Goal: Task Accomplishment & Management: Use online tool/utility

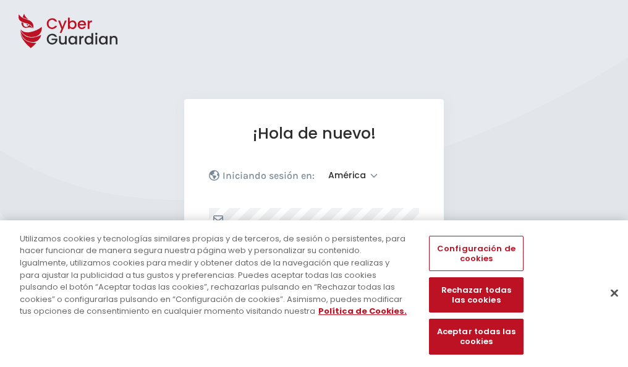
select select "América"
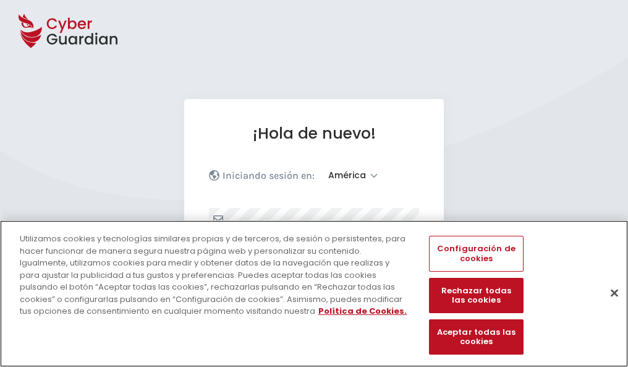
scroll to position [161, 0]
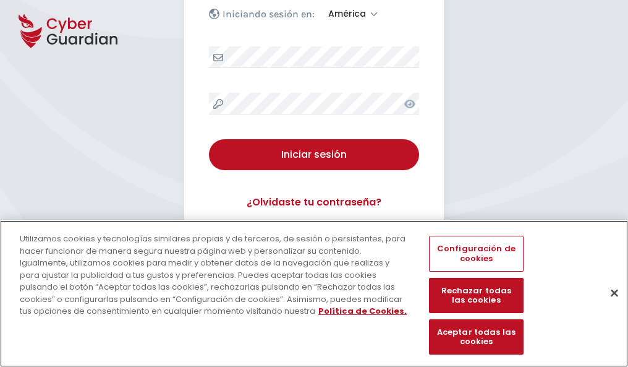
click at [609, 306] on button "Cerrar" at bounding box center [614, 292] width 27 height 27
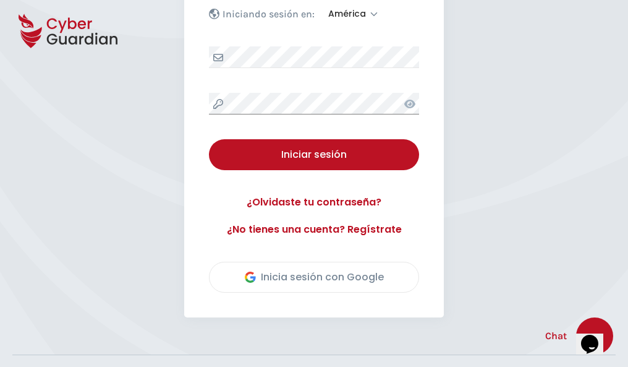
scroll to position [281, 0]
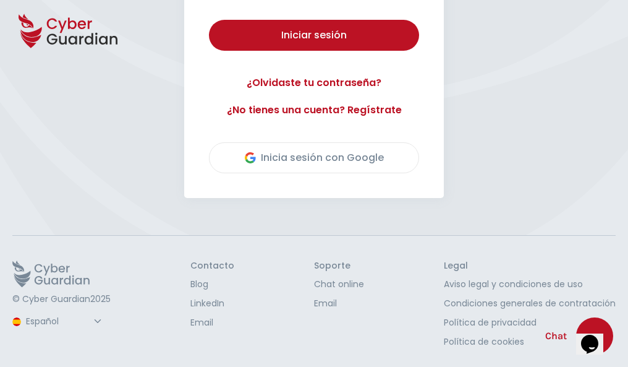
click at [209, 20] on button "Iniciar sesión" at bounding box center [314, 35] width 210 height 31
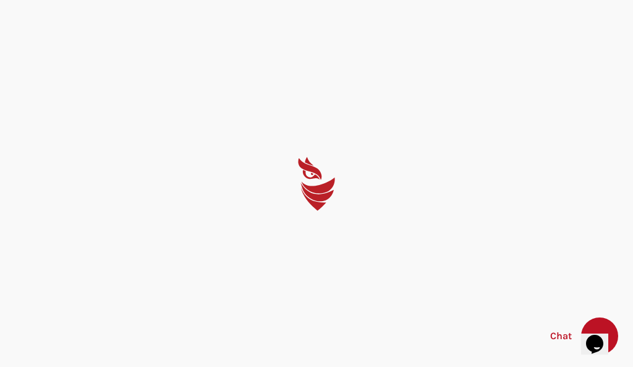
select select "English"
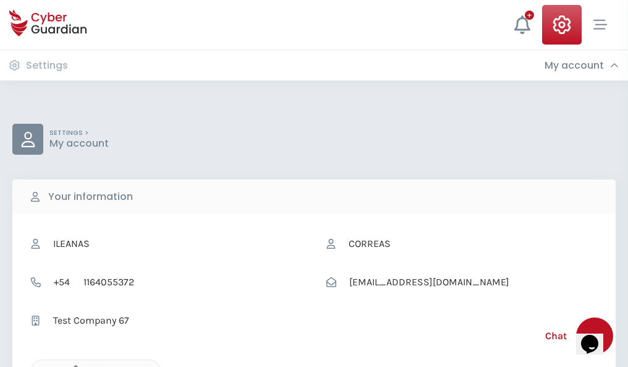
click at [72, 366] on icon "button" at bounding box center [72, 370] width 11 height 11
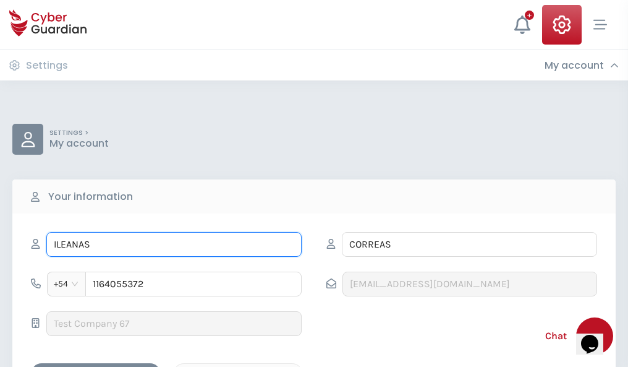
click at [174, 244] on input "ILEANAS" at bounding box center [173, 244] width 255 height 25
type input "I"
type input "Leandro"
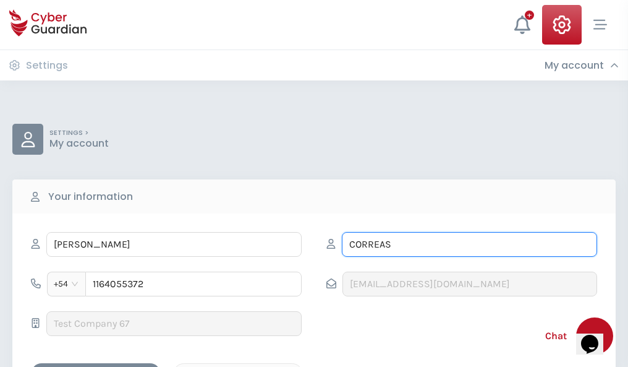
click at [470, 244] on input "CORREAS" at bounding box center [469, 244] width 255 height 25
type input "C"
type input "Godoy"
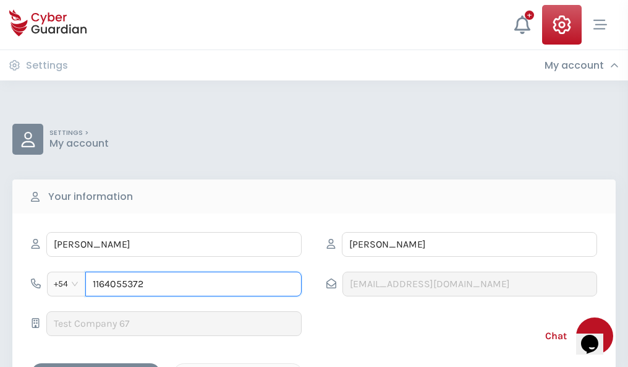
click at [194, 284] on input "1164055372" at bounding box center [193, 284] width 217 height 25
type input "1"
type input "4986548631"
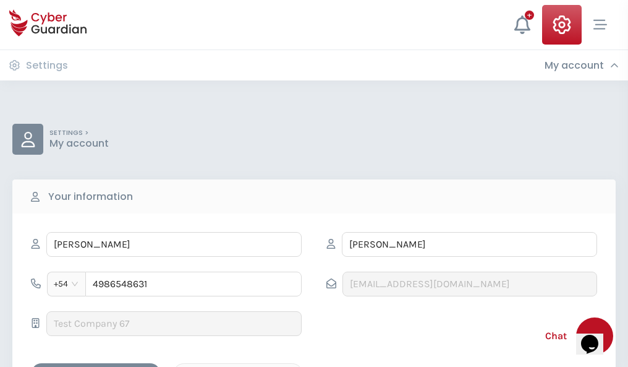
click at [238, 366] on div "Cancel" at bounding box center [238, 373] width 110 height 15
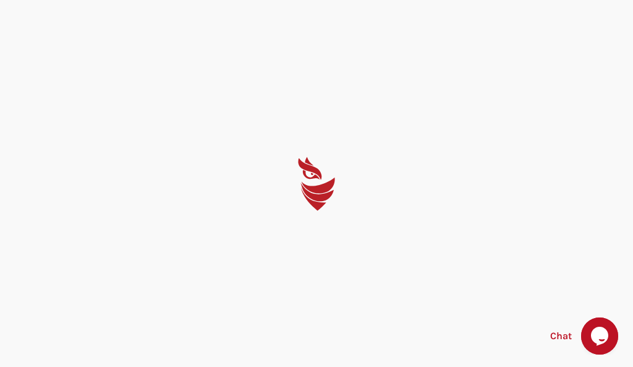
select select "English"
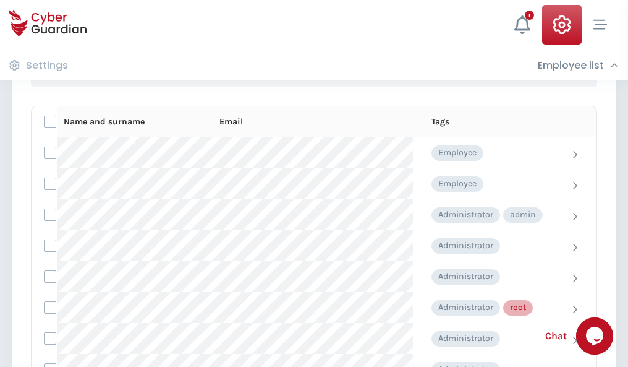
scroll to position [622, 0]
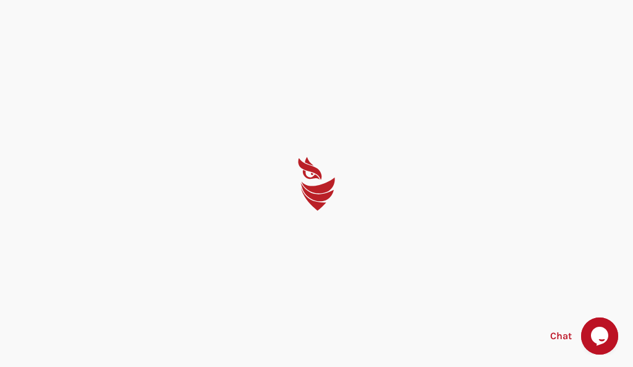
select select "English"
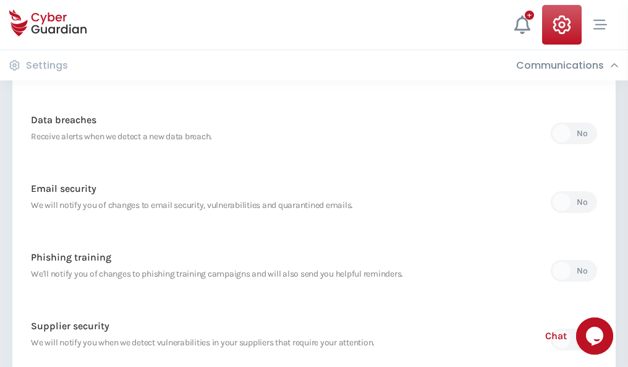
scroll to position [651, 0]
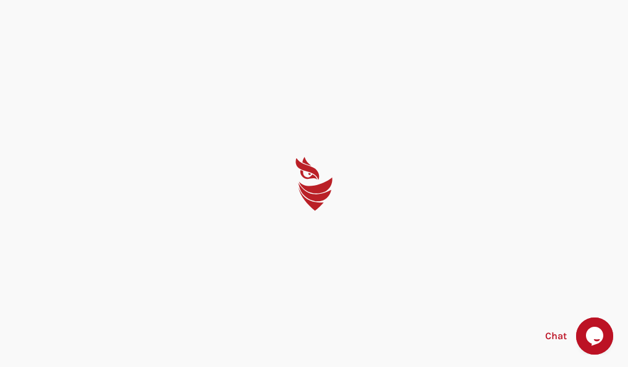
select select "English"
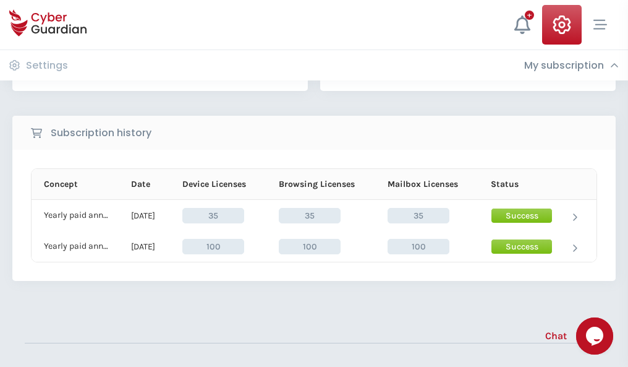
scroll to position [345, 0]
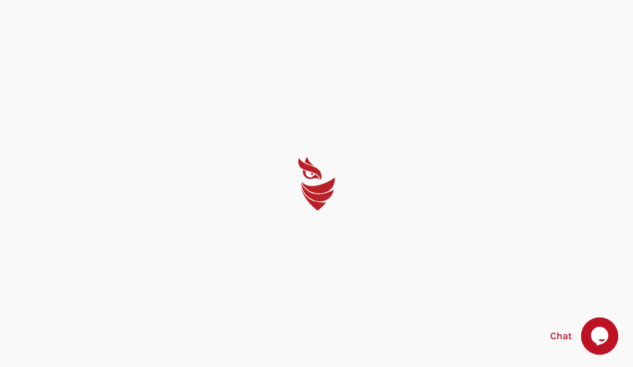
select select "English"
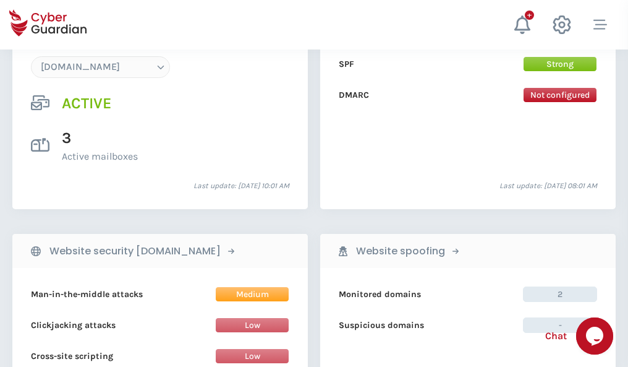
scroll to position [1318, 0]
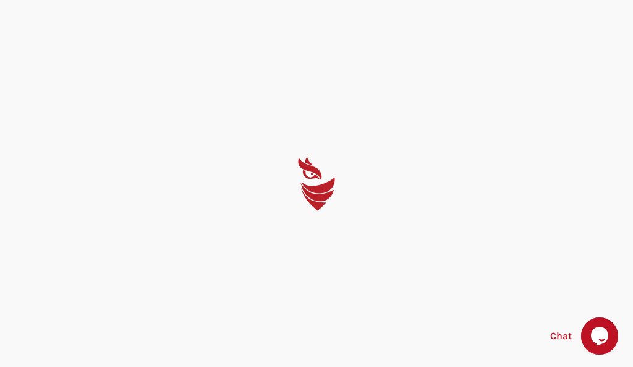
select select "English"
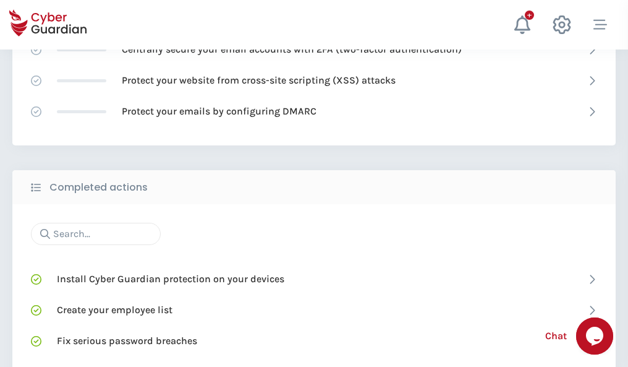
scroll to position [824, 0]
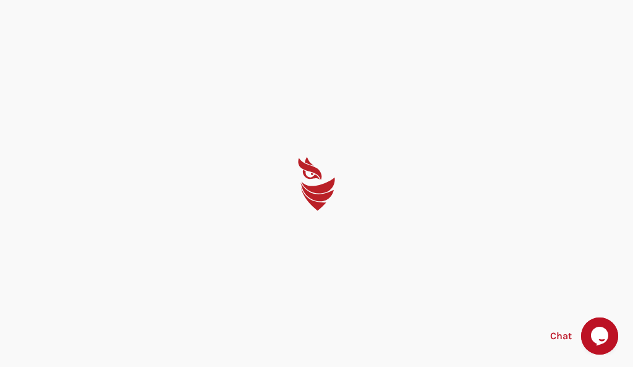
select select "English"
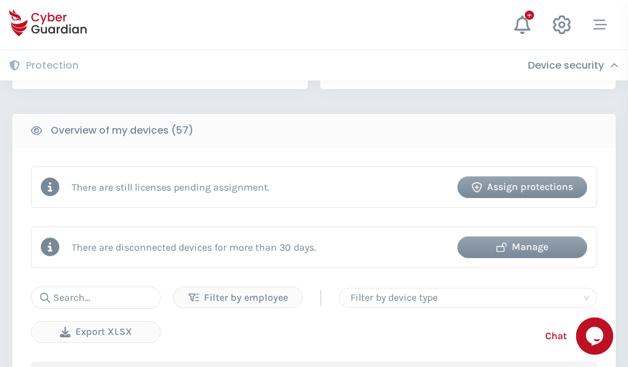
scroll to position [1199, 0]
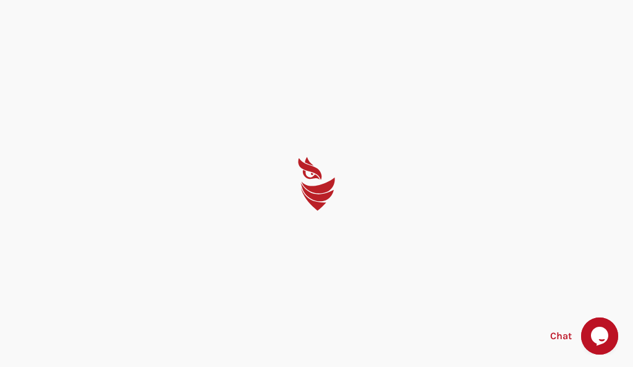
select select "English"
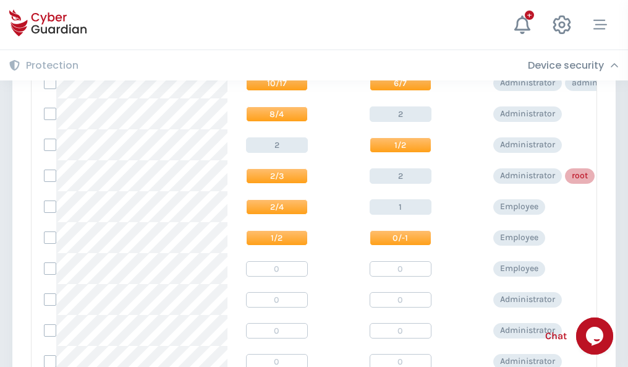
scroll to position [624, 0]
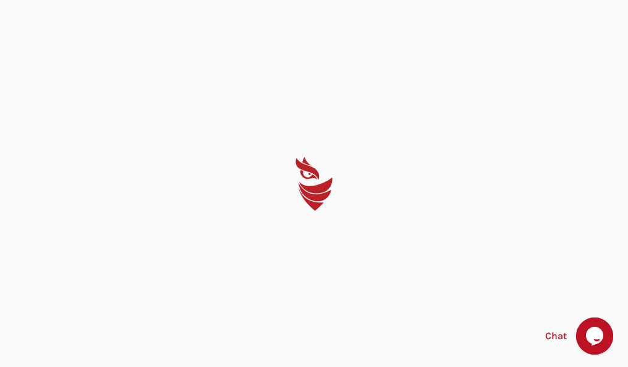
select select "English"
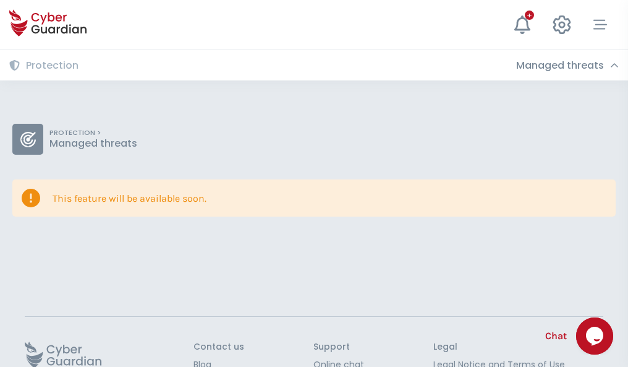
scroll to position [80, 0]
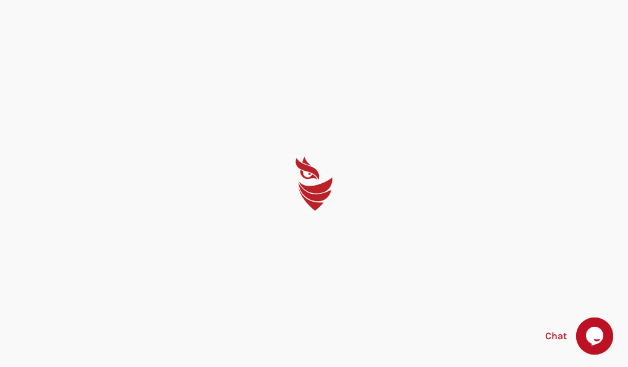
select select "English"
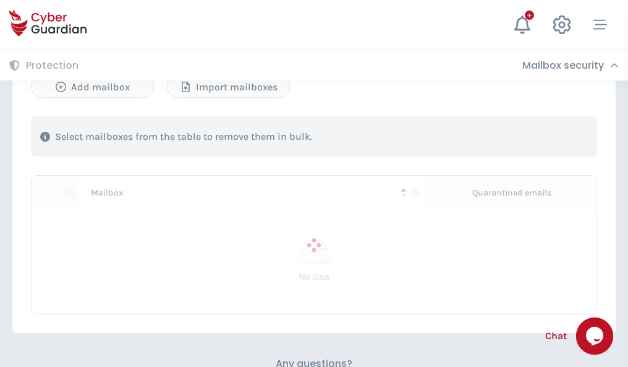
scroll to position [530, 0]
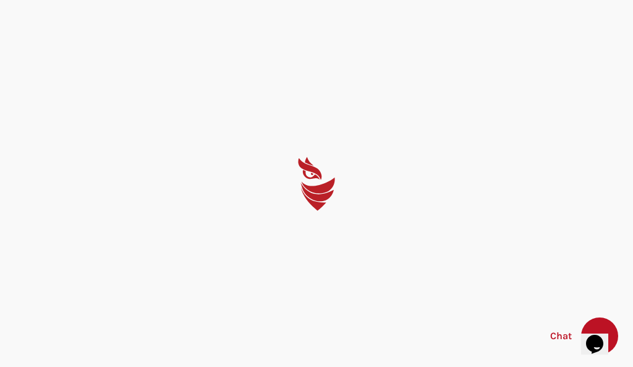
select select "English"
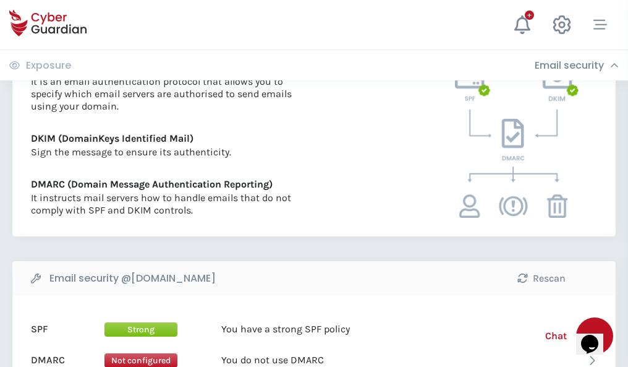
scroll to position [667, 0]
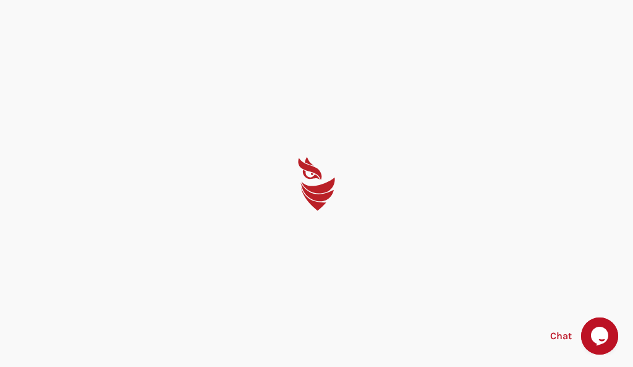
select select "English"
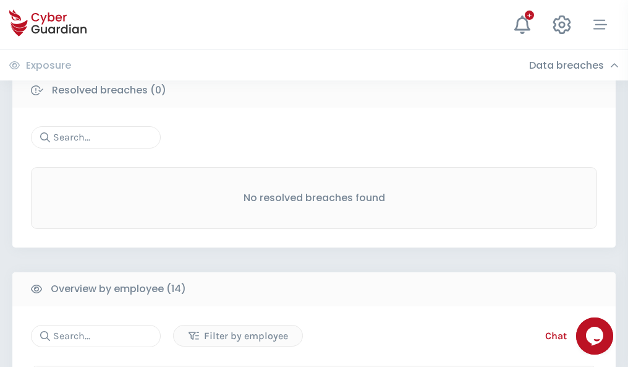
scroll to position [1117, 0]
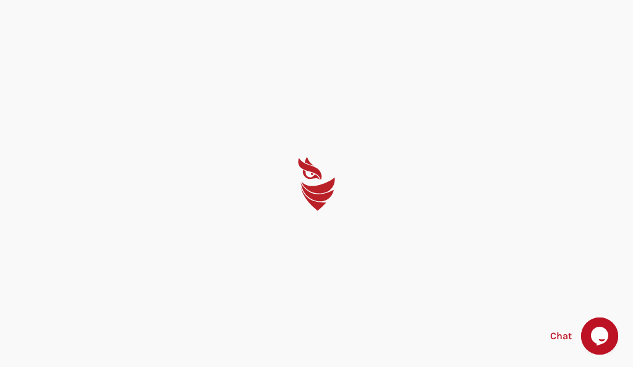
select select "English"
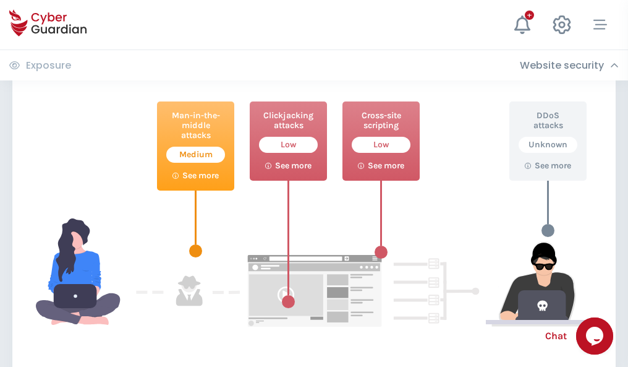
scroll to position [674, 0]
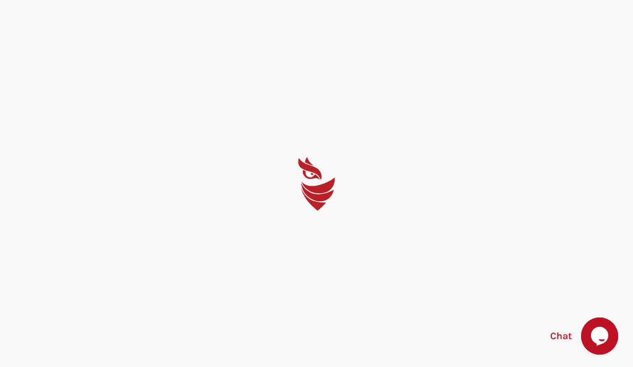
select select "English"
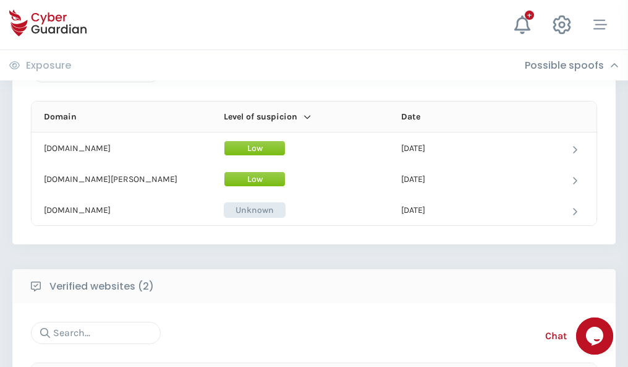
scroll to position [742, 0]
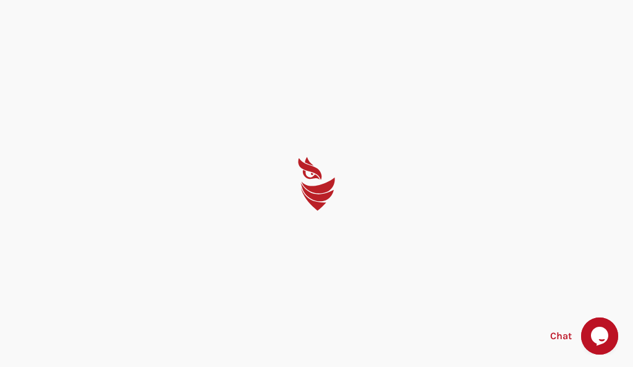
select select "English"
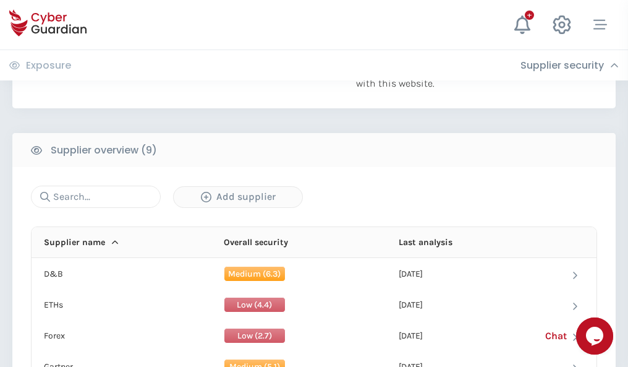
scroll to position [863, 0]
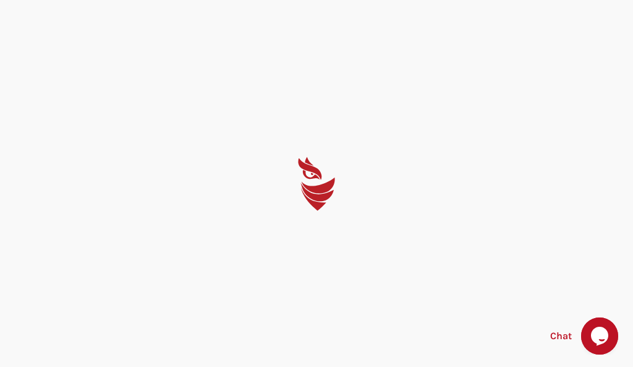
select select "English"
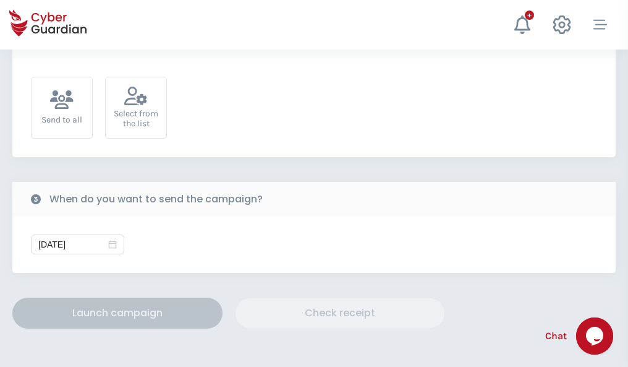
scroll to position [453, 0]
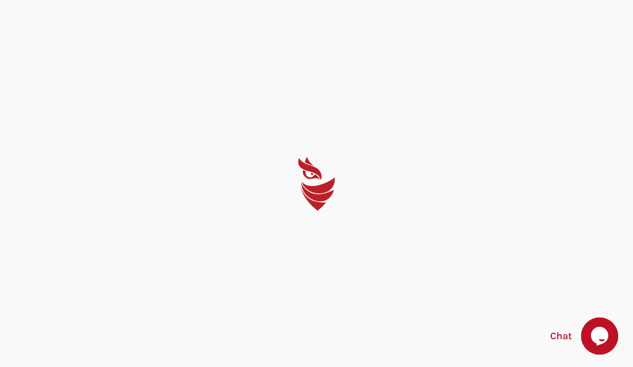
select select "English"
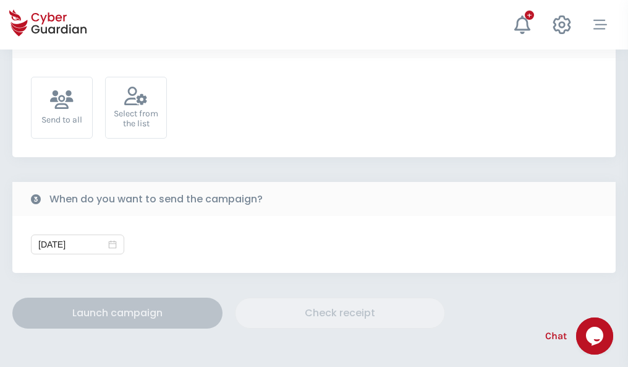
scroll to position [453, 0]
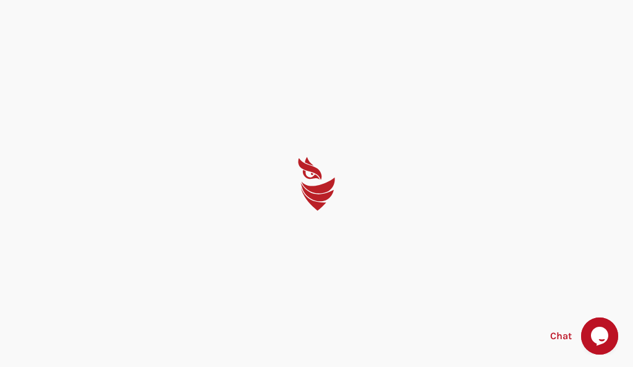
select select "English"
